Goal: Check status: Check status

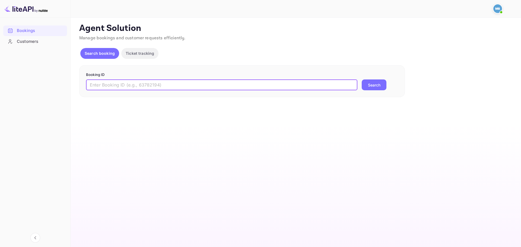
click at [147, 88] on input "text" at bounding box center [221, 84] width 271 height 11
paste input "iIgHW3alC"
type input "iIgHW3alC"
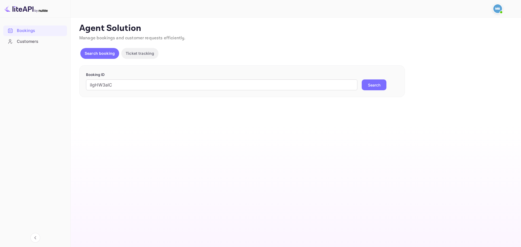
click at [381, 82] on button "Search" at bounding box center [373, 84] width 25 height 11
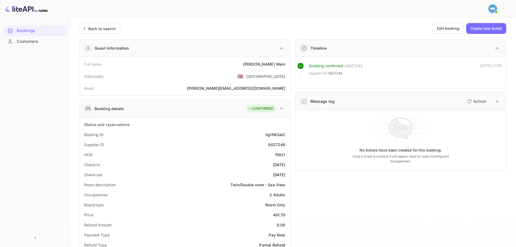
click at [281, 147] on div "9027246" at bounding box center [276, 145] width 17 height 6
copy div "9027246"
click at [280, 146] on div "9027246" at bounding box center [276, 145] width 17 height 6
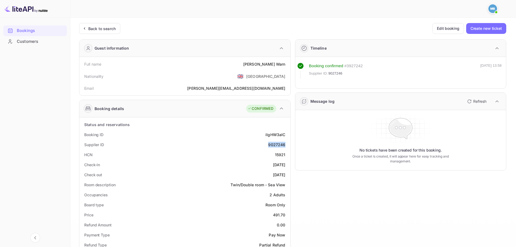
copy div "9027246"
